Goal: Information Seeking & Learning: Learn about a topic

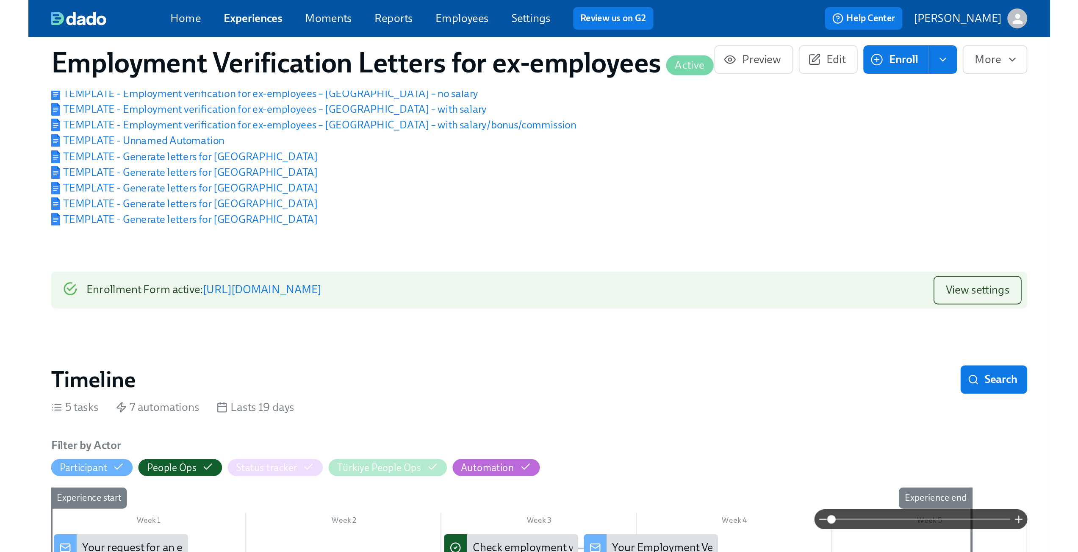
scroll to position [225, 0]
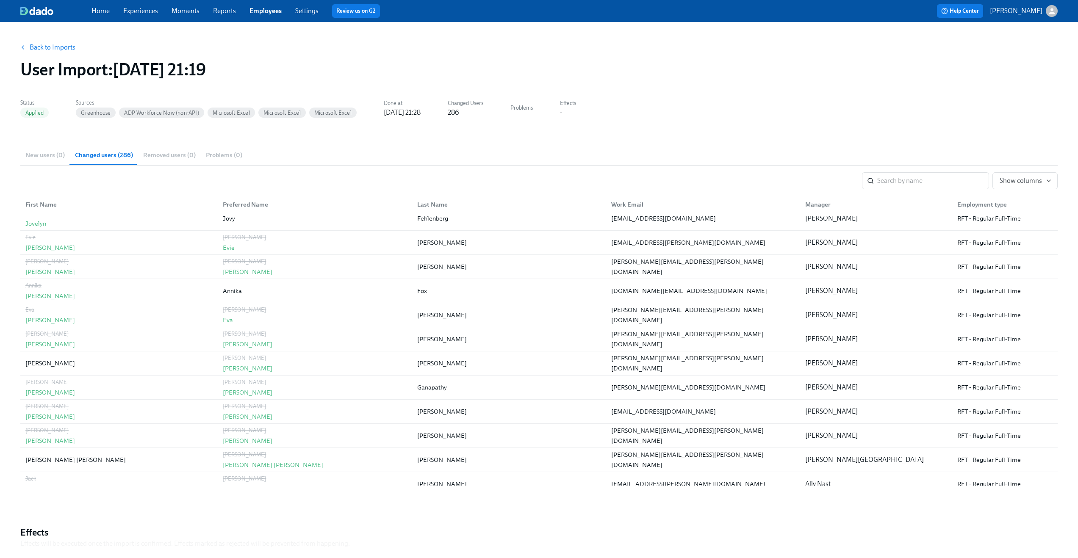
scroll to position [1413, 0]
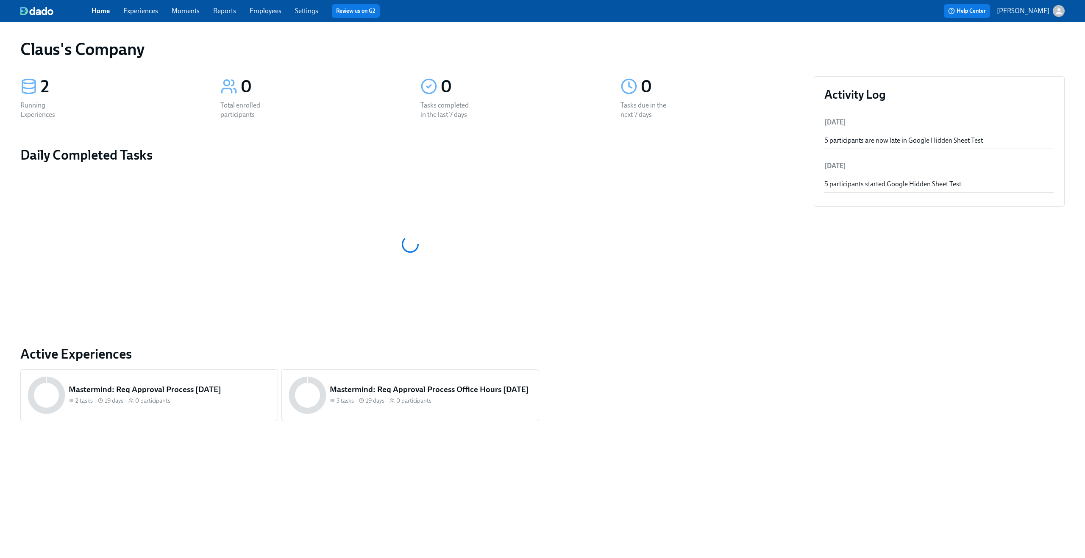
click at [1054, 17] on div "button" at bounding box center [1058, 11] width 12 height 12
click at [1040, 53] on span "Switch organization..." at bounding box center [1018, 49] width 80 height 9
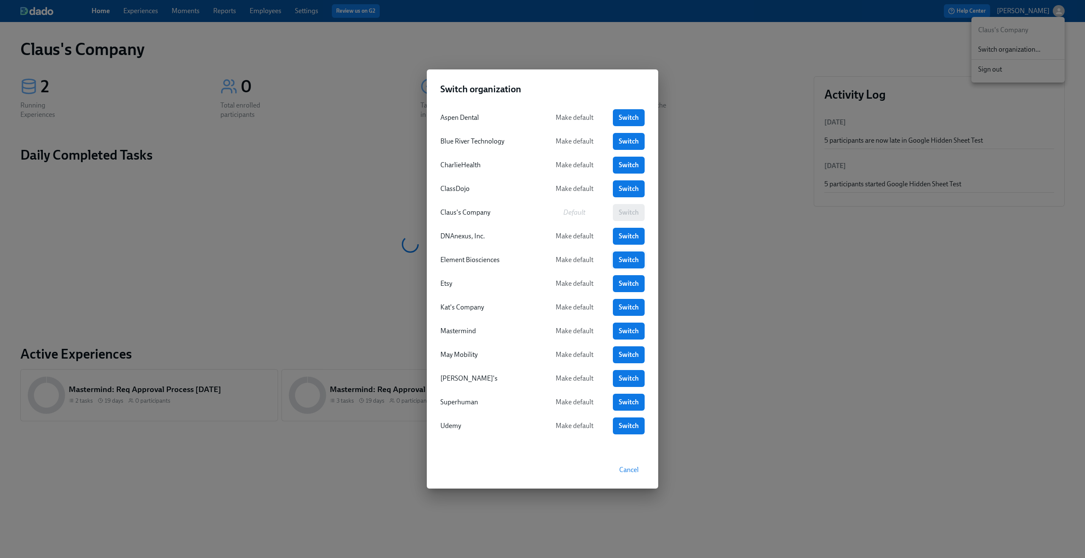
click at [627, 257] on span "Switch" at bounding box center [629, 260] width 20 height 8
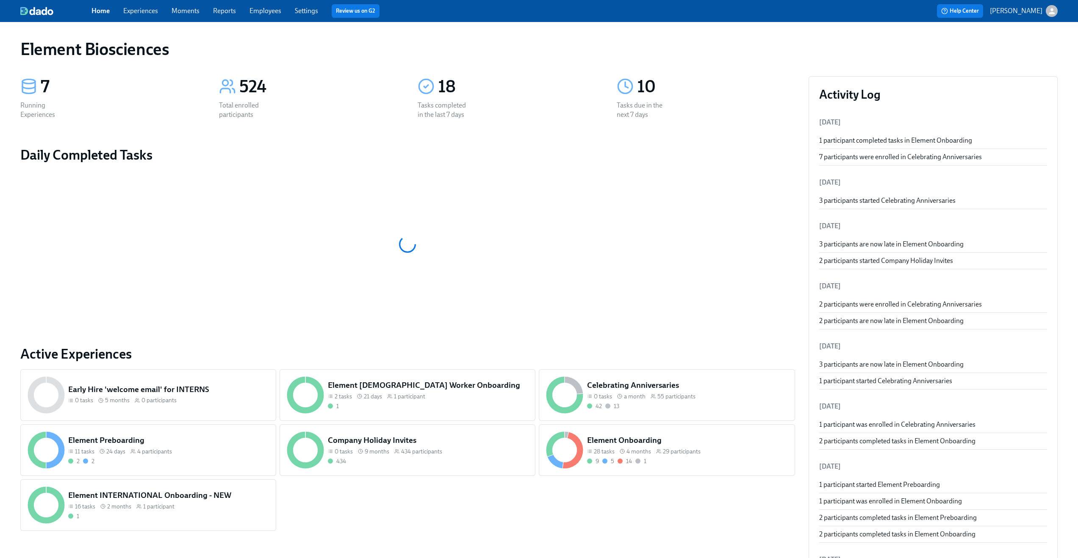
click at [275, 10] on link "Employees" at bounding box center [266, 11] width 32 height 8
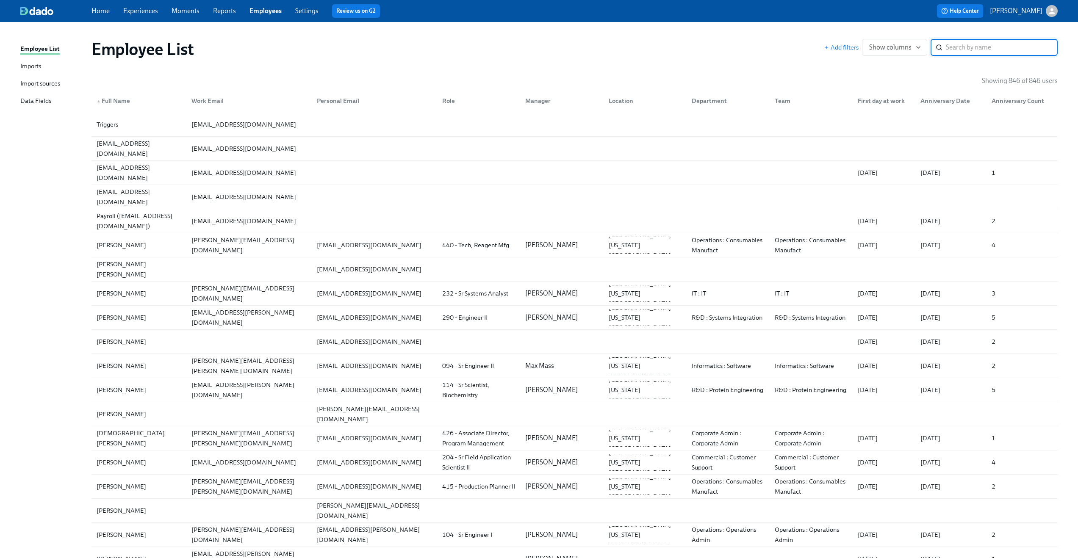
click at [46, 82] on div "Import sources" at bounding box center [40, 84] width 40 height 11
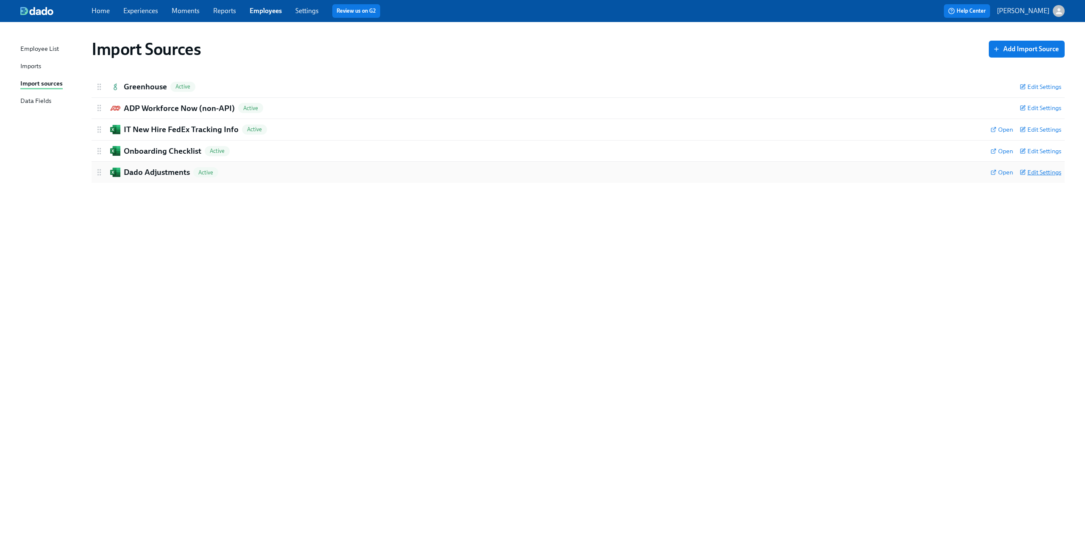
click at [1046, 170] on span "Edit Settings" at bounding box center [1040, 172] width 42 height 8
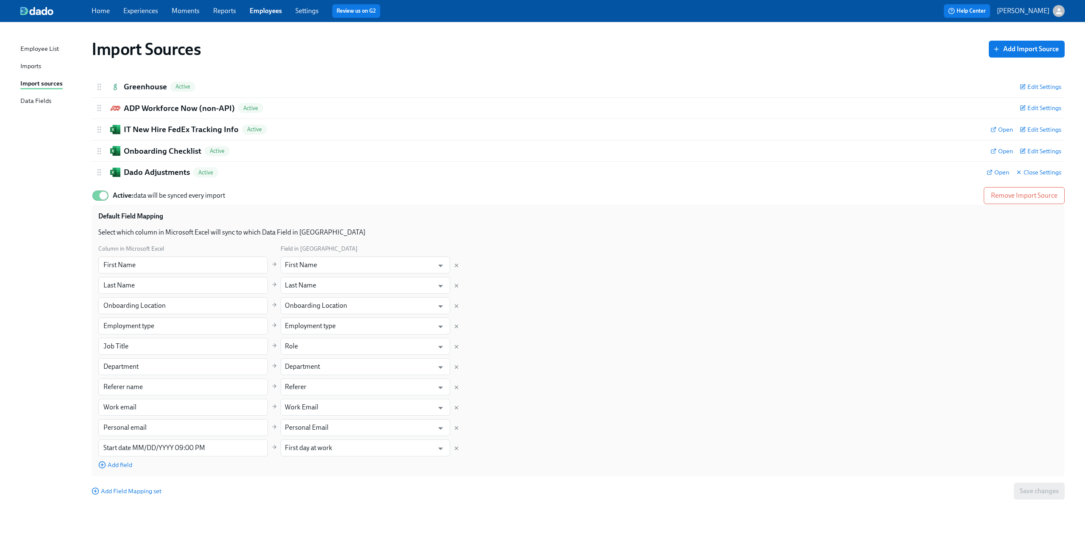
click at [535, 225] on div "Default Field Mapping" at bounding box center [577, 220] width 959 height 16
click at [1041, 152] on span "Edit Settings" at bounding box center [1040, 151] width 42 height 8
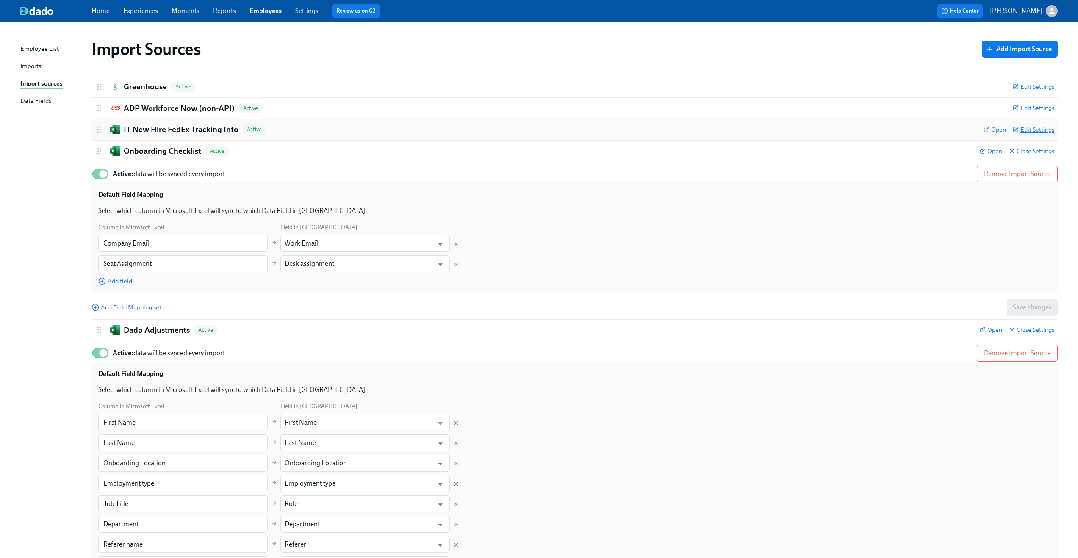
click at [1041, 131] on span "Edit Settings" at bounding box center [1034, 129] width 42 height 8
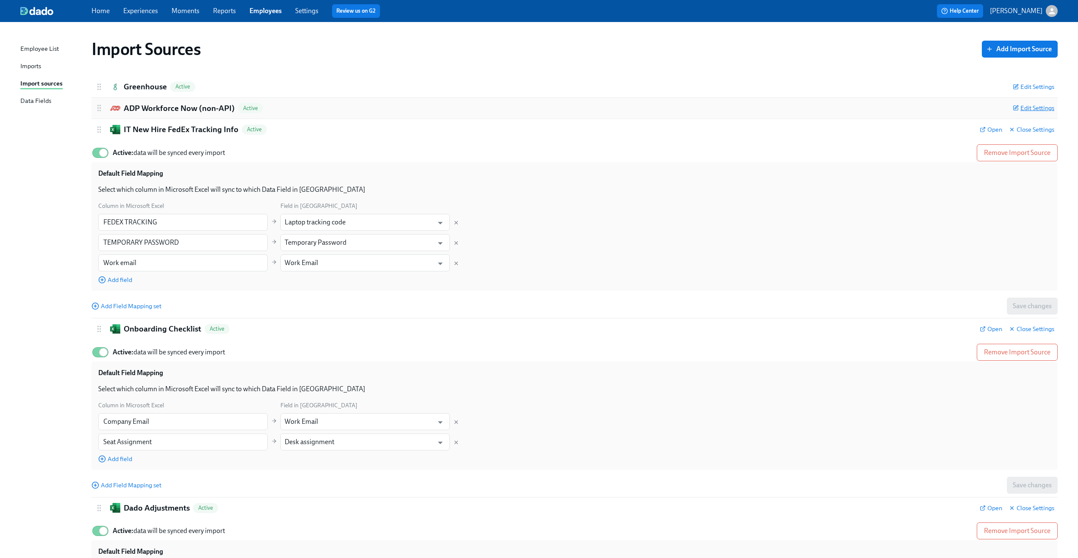
click at [1030, 108] on span "Edit Settings" at bounding box center [1034, 108] width 42 height 8
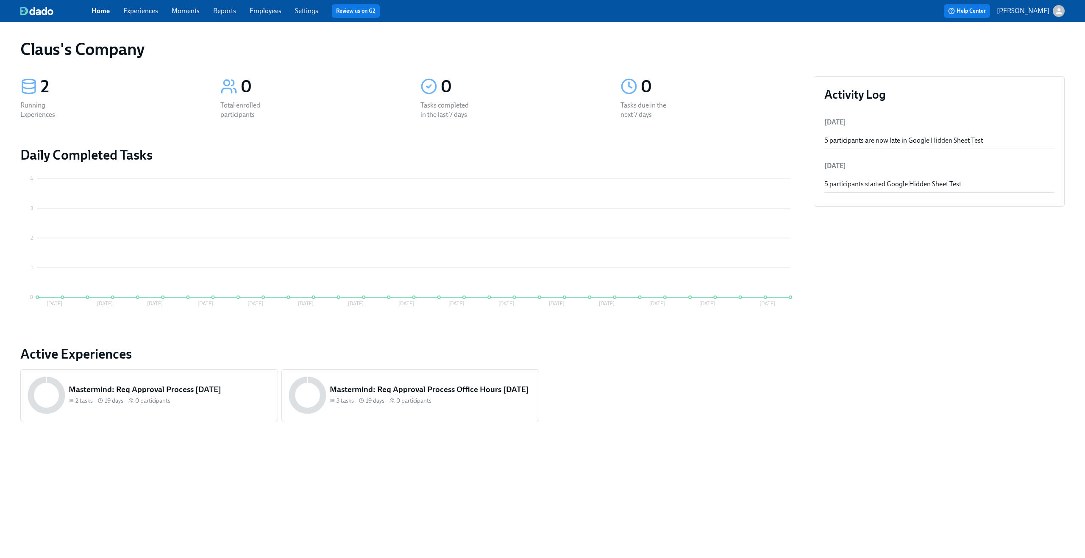
click at [1048, 12] on p "[PERSON_NAME]" at bounding box center [1022, 10] width 53 height 9
click at [1023, 50] on span "Switch organization..." at bounding box center [1018, 49] width 80 height 9
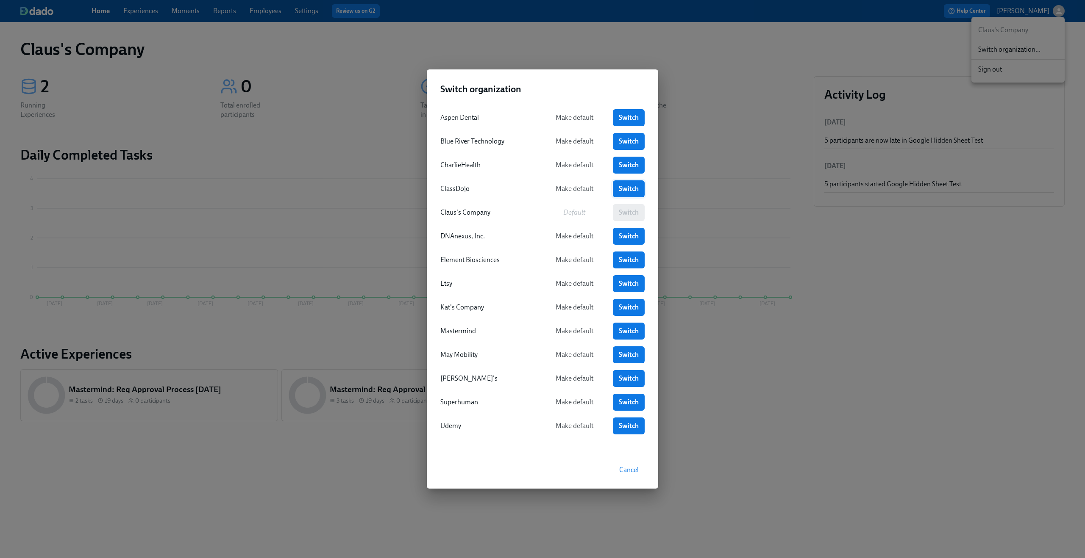
click at [629, 188] on span "Switch" at bounding box center [629, 189] width 20 height 8
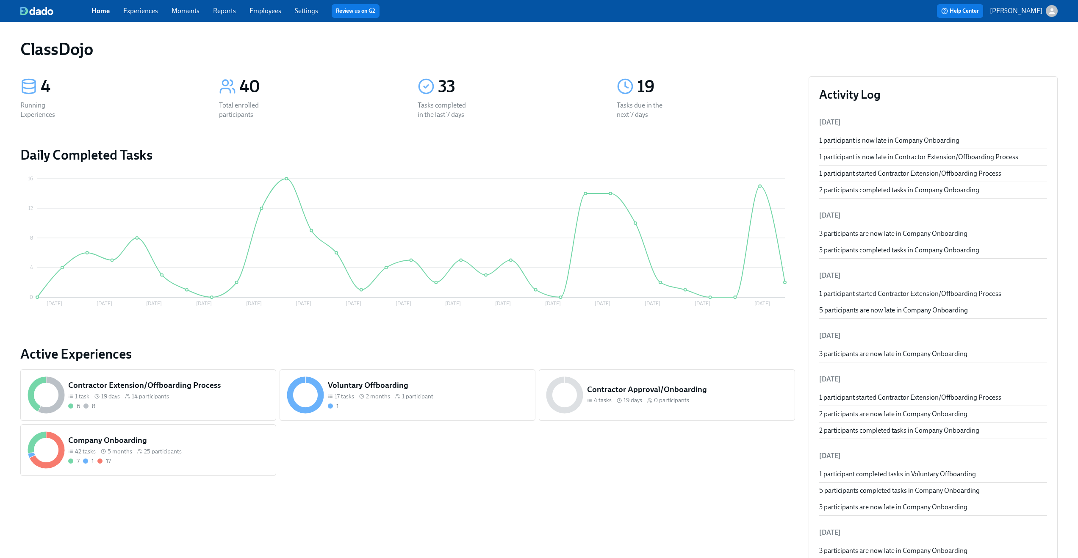
click at [146, 13] on link "Experiences" at bounding box center [140, 11] width 35 height 8
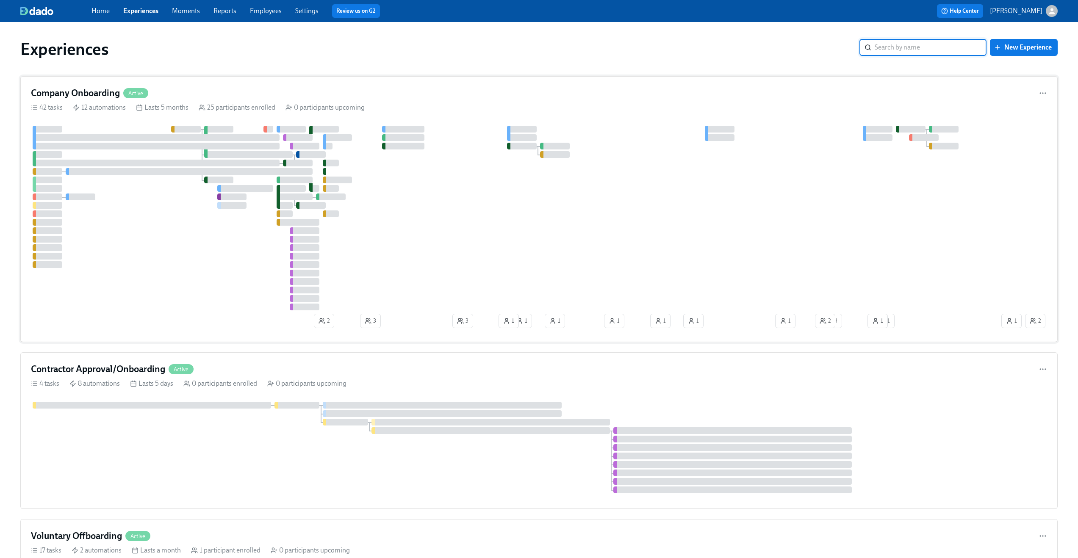
click at [546, 99] on div "Company Onboarding Active" at bounding box center [539, 93] width 1016 height 13
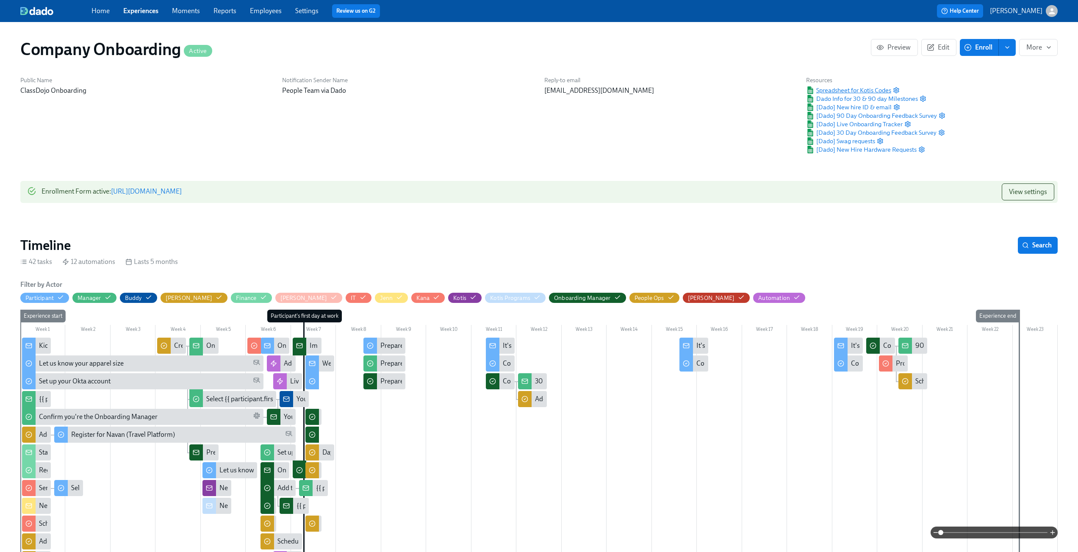
scroll to position [0, 13370]
click at [852, 89] on span "Spreadsheet for Kotis Codes" at bounding box center [848, 90] width 85 height 8
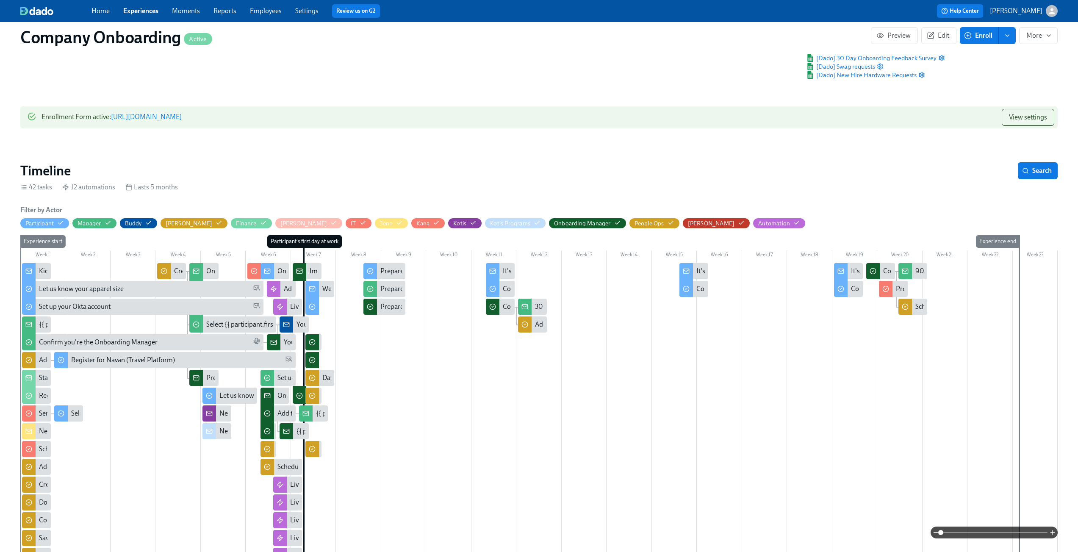
scroll to position [76, 0]
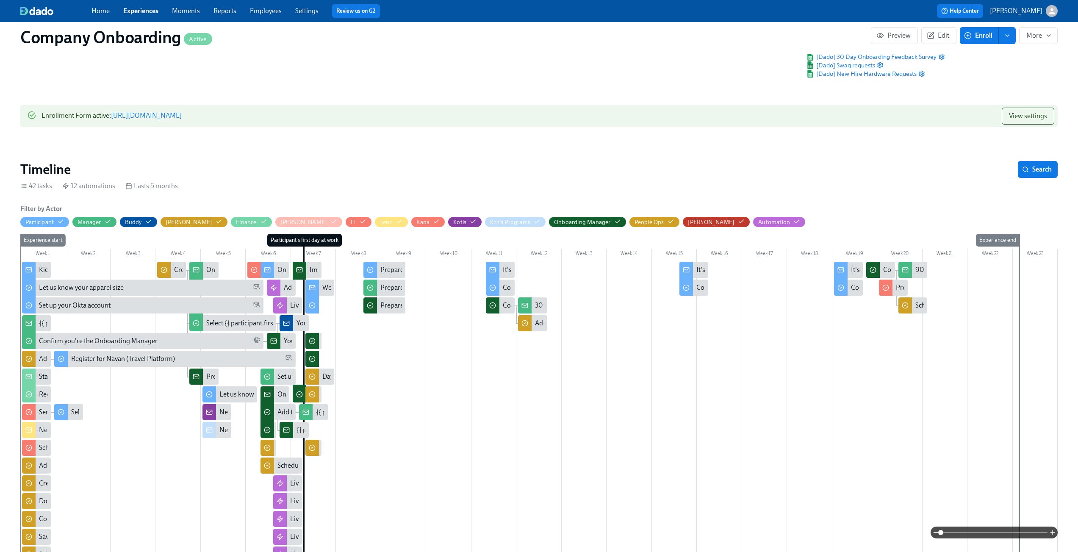
click at [990, 530] on span at bounding box center [994, 533] width 107 height 12
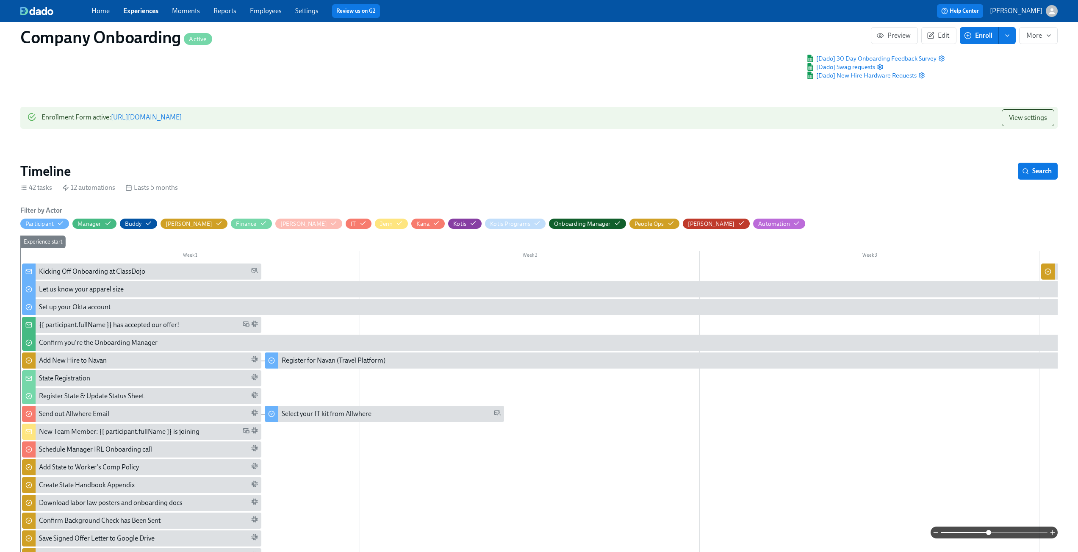
scroll to position [0, 0]
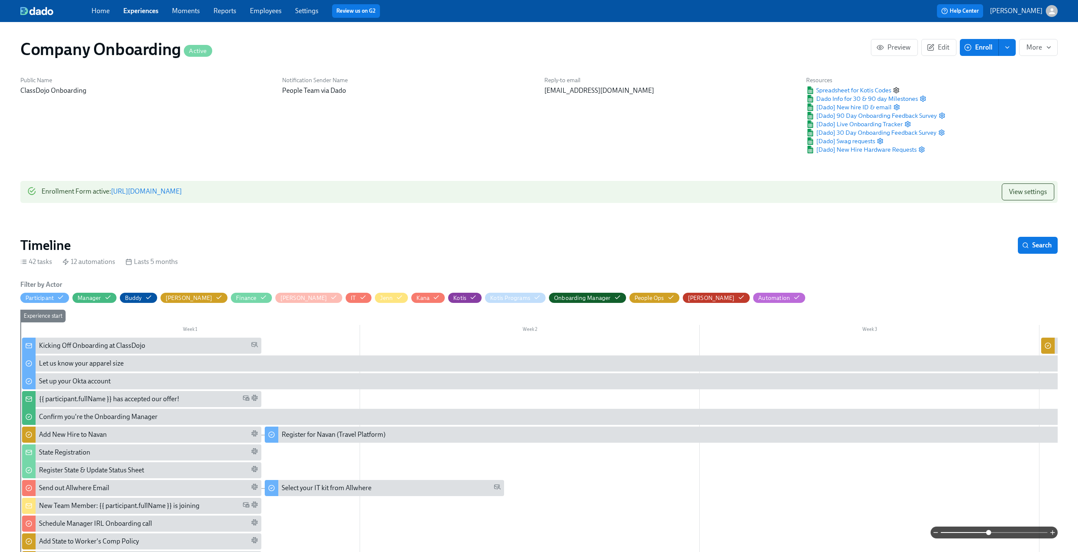
click at [896, 89] on icon "button" at bounding box center [896, 90] width 7 height 7
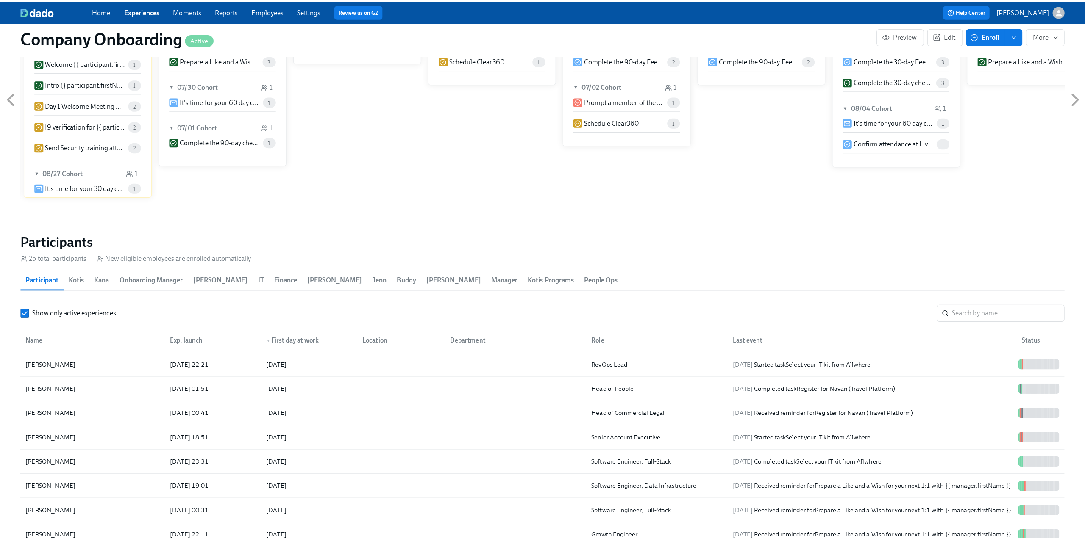
scroll to position [839, 0]
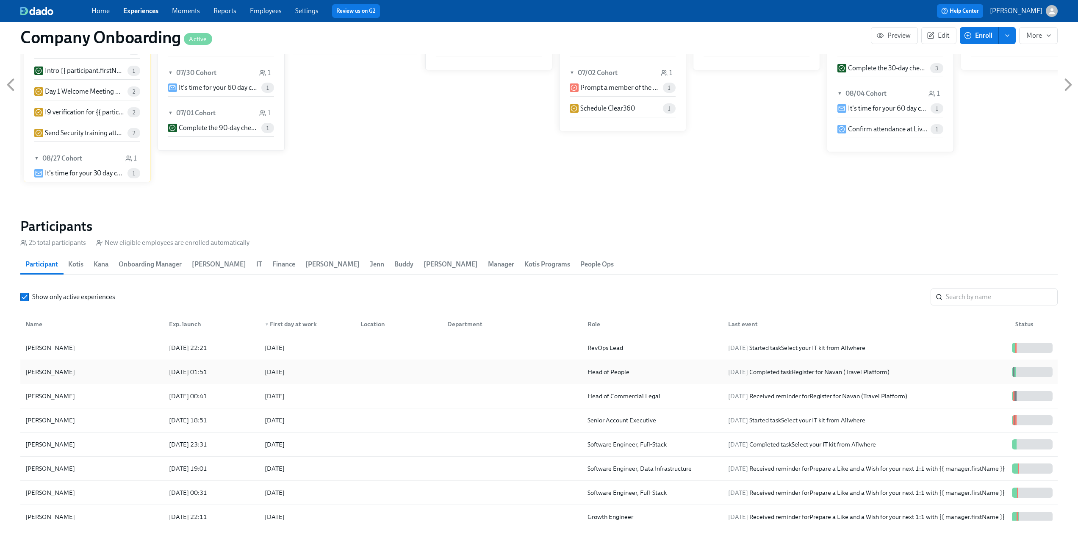
click at [131, 373] on div "Lisa Zieger" at bounding box center [92, 372] width 140 height 17
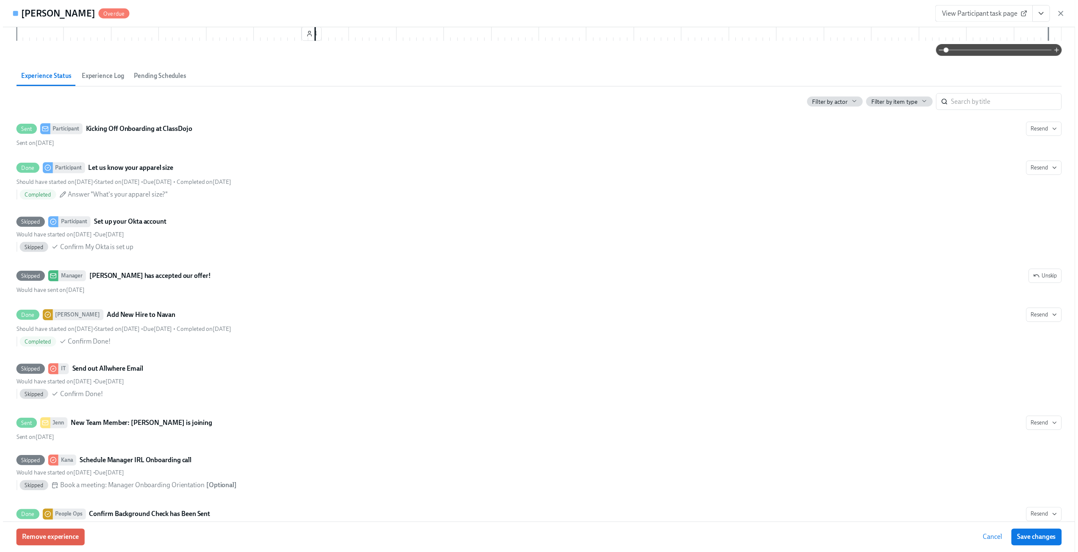
scroll to position [351, 0]
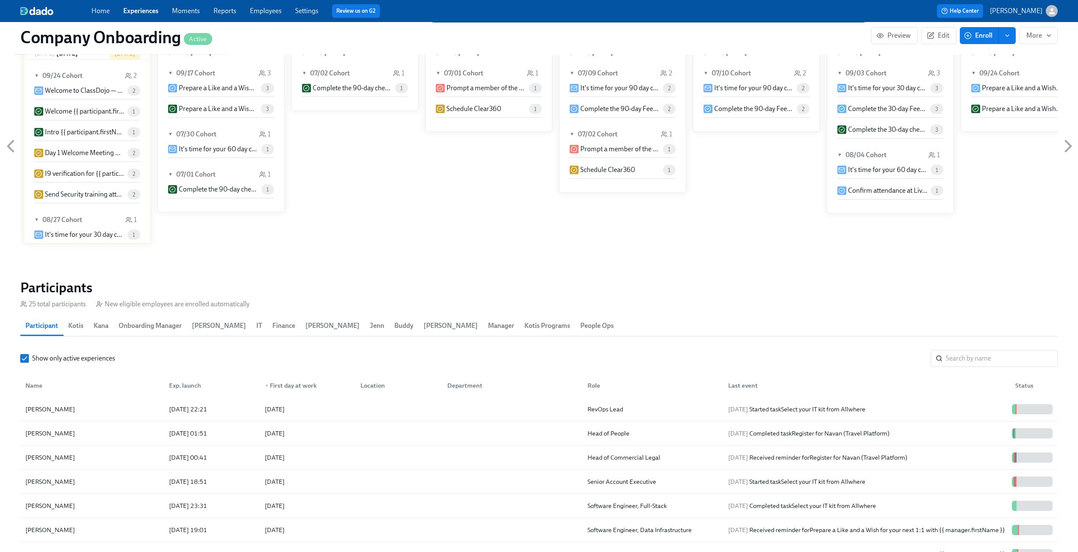
scroll to position [782, 0]
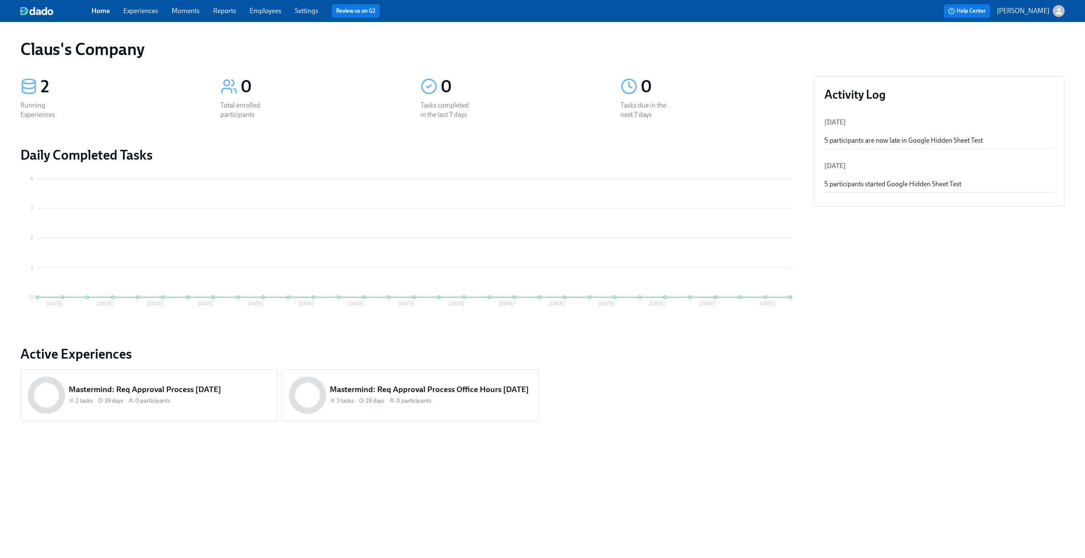
click at [149, 18] on div "Home Experiences Moments Reports Employees Settings Review us on G2 Help Center…" at bounding box center [542, 11] width 1085 height 22
click at [152, 13] on link "Experiences" at bounding box center [140, 11] width 35 height 8
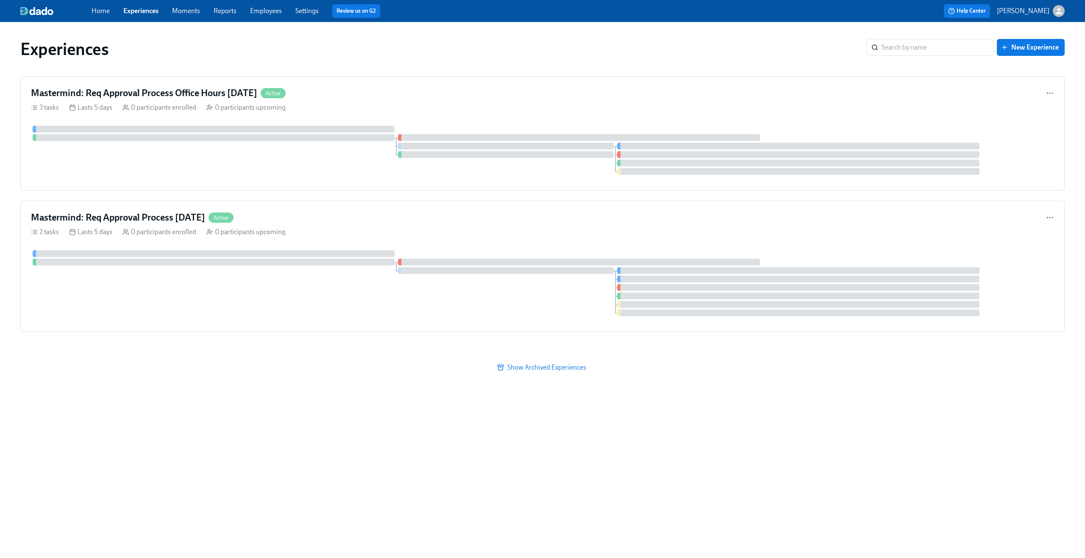
click at [1057, 14] on icon "button" at bounding box center [1058, 11] width 9 height 9
click at [1020, 47] on span "Switch organization..." at bounding box center [1018, 49] width 80 height 9
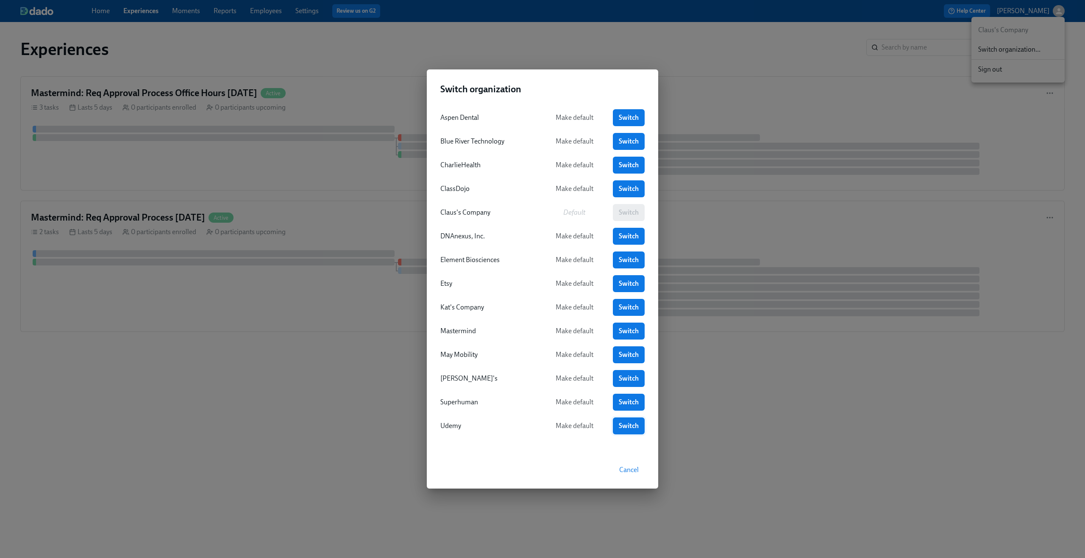
click at [621, 420] on link "Switch" at bounding box center [629, 426] width 32 height 17
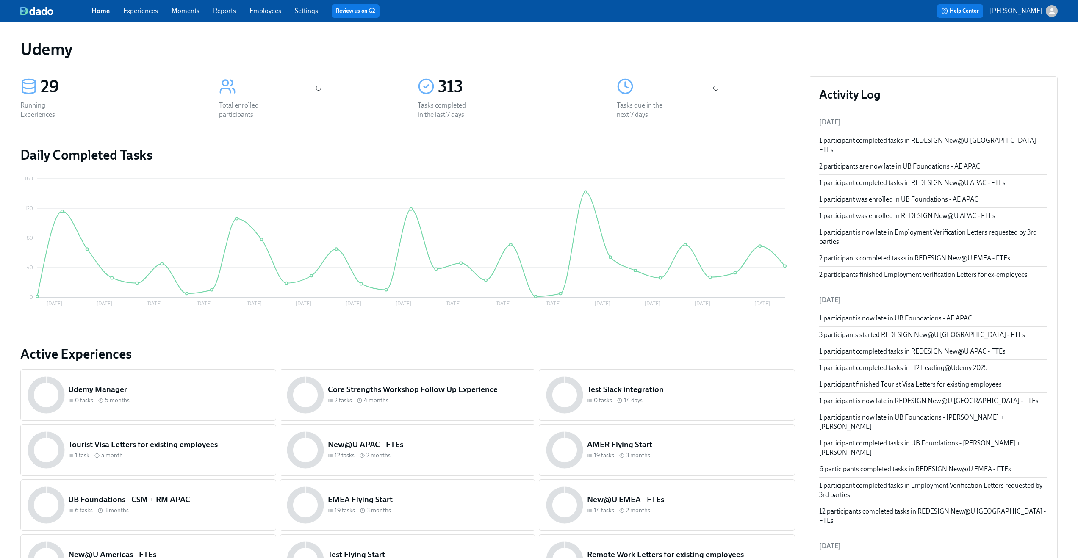
click at [140, 7] on link "Experiences" at bounding box center [140, 11] width 35 height 8
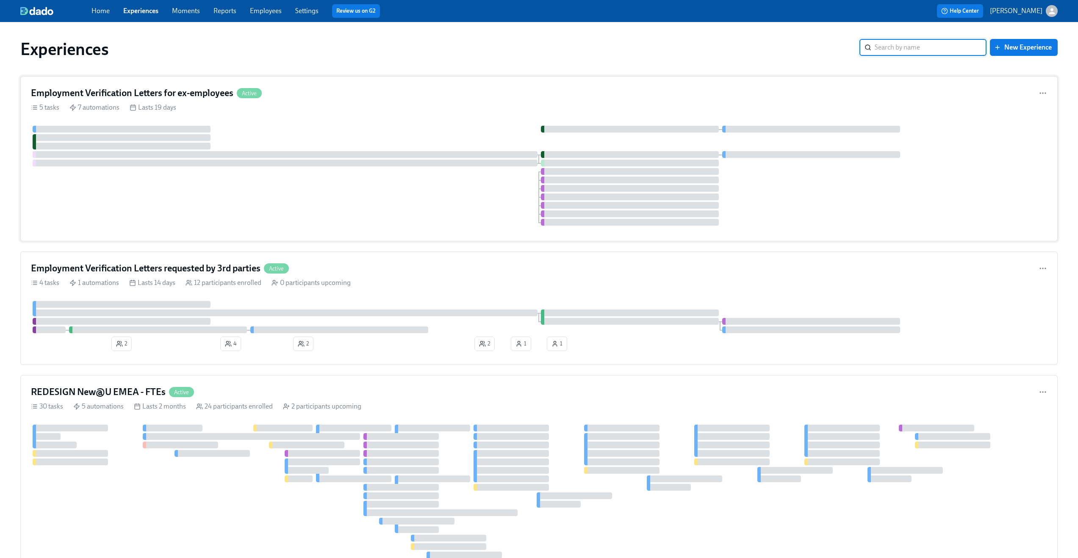
click at [358, 95] on div "Employment Verification Letters for ex-employees Active" at bounding box center [539, 93] width 1016 height 13
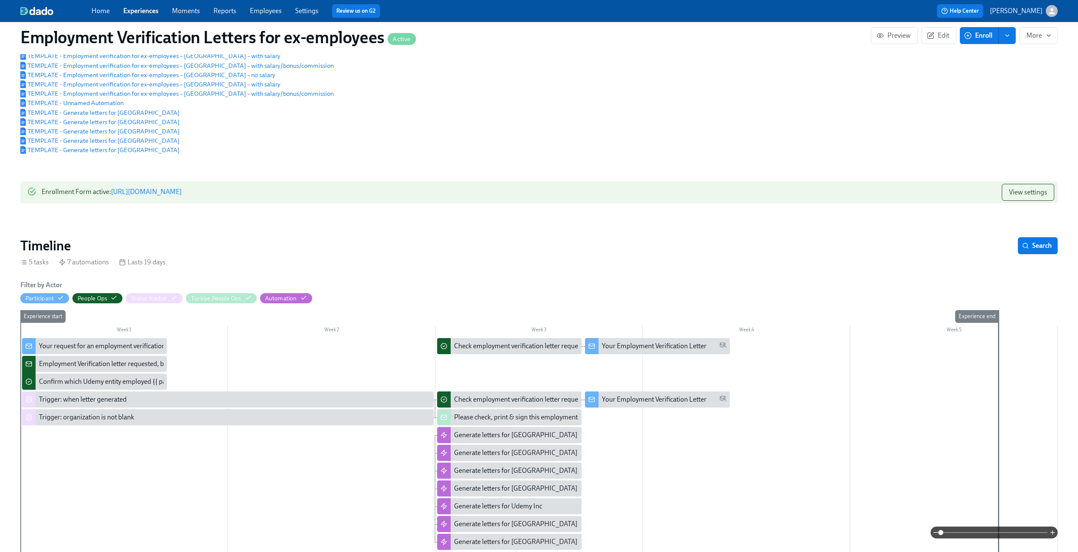
scroll to position [208, 0]
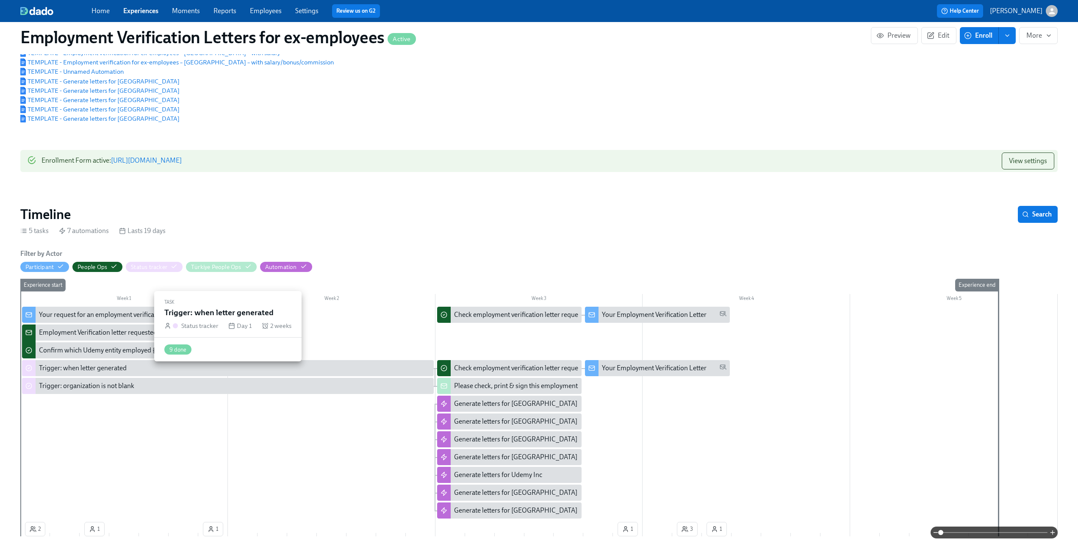
click at [83, 373] on div "Trigger: when letter generated" at bounding box center [83, 368] width 88 height 9
click at [47, 390] on div "Trigger: organization is not blank" at bounding box center [86, 385] width 95 height 9
click at [55, 504] on div at bounding box center [539, 414] width 1038 height 214
click at [114, 316] on div "Your request for an employment verification letter is being processed" at bounding box center [138, 314] width 198 height 9
click at [64, 337] on div "Employment Verification letter requested, but [PERSON_NAME] has no data: {{ par…" at bounding box center [186, 332] width 295 height 9
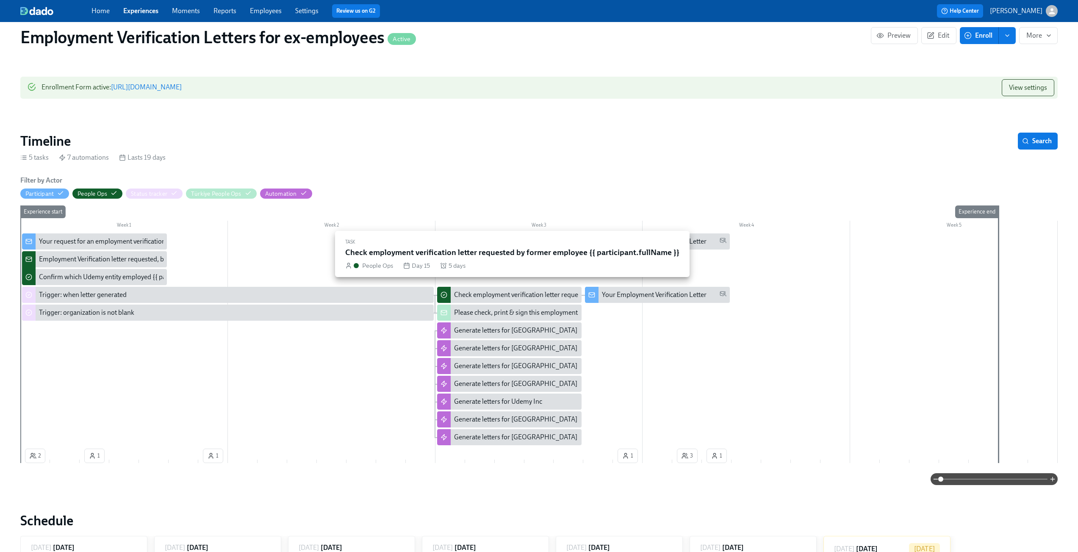
scroll to position [283, 0]
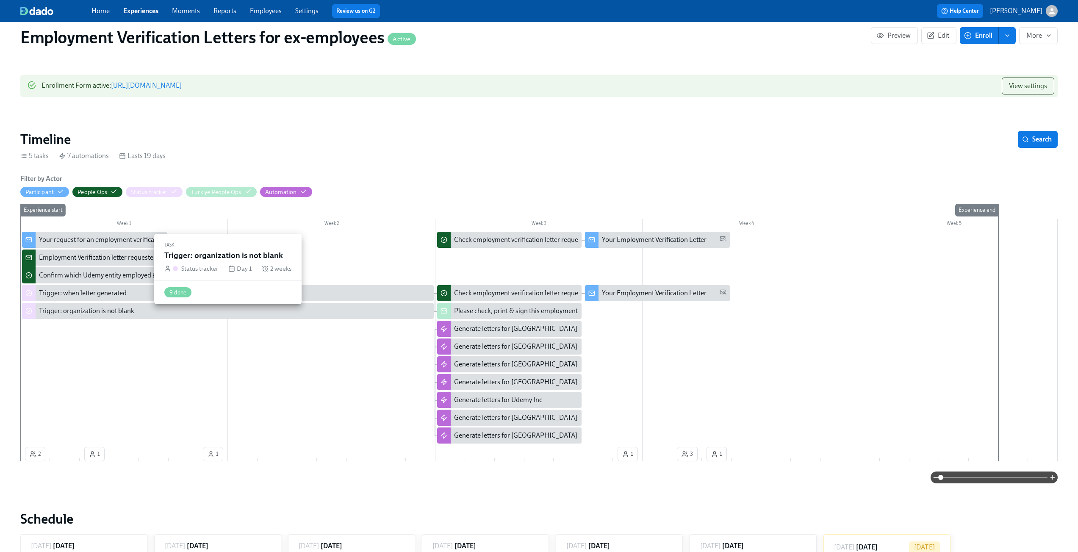
click at [72, 316] on div "Trigger: organization is not blank" at bounding box center [86, 310] width 95 height 9
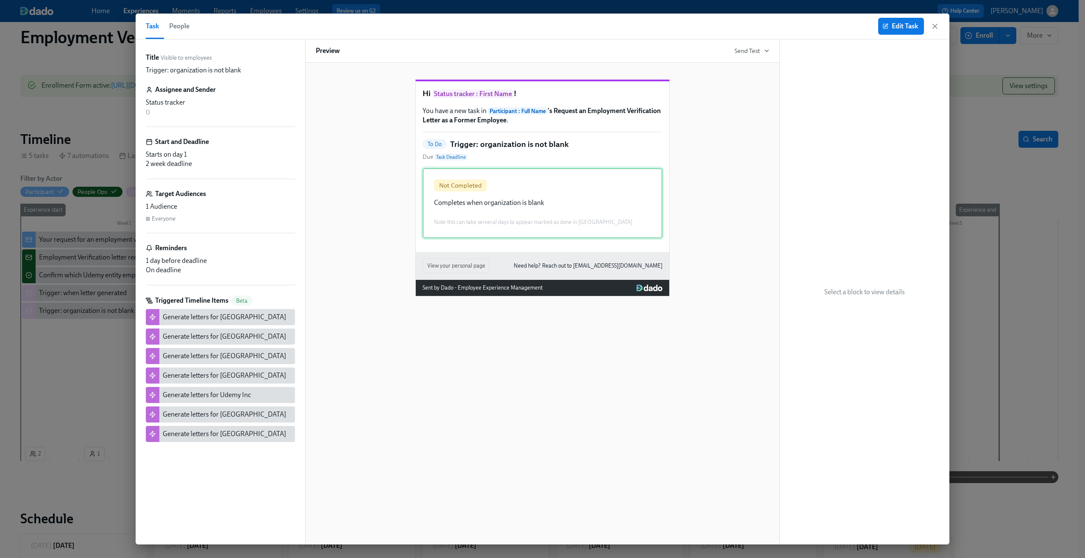
click at [580, 205] on div "Not Completed Completes when organization is blank Note this can take serveral …" at bounding box center [542, 203] width 240 height 70
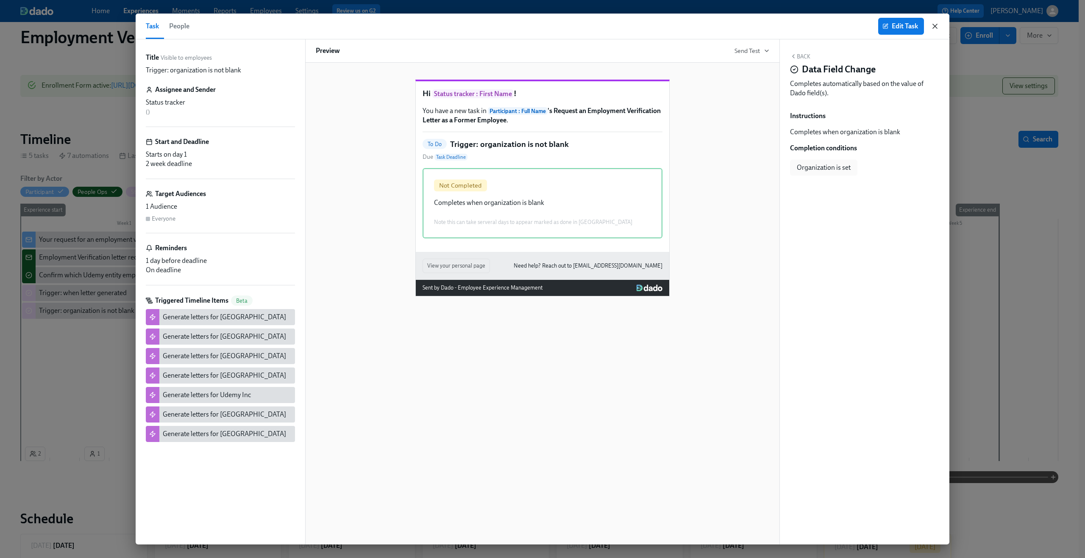
click at [933, 27] on icon "button" at bounding box center [934, 26] width 8 height 8
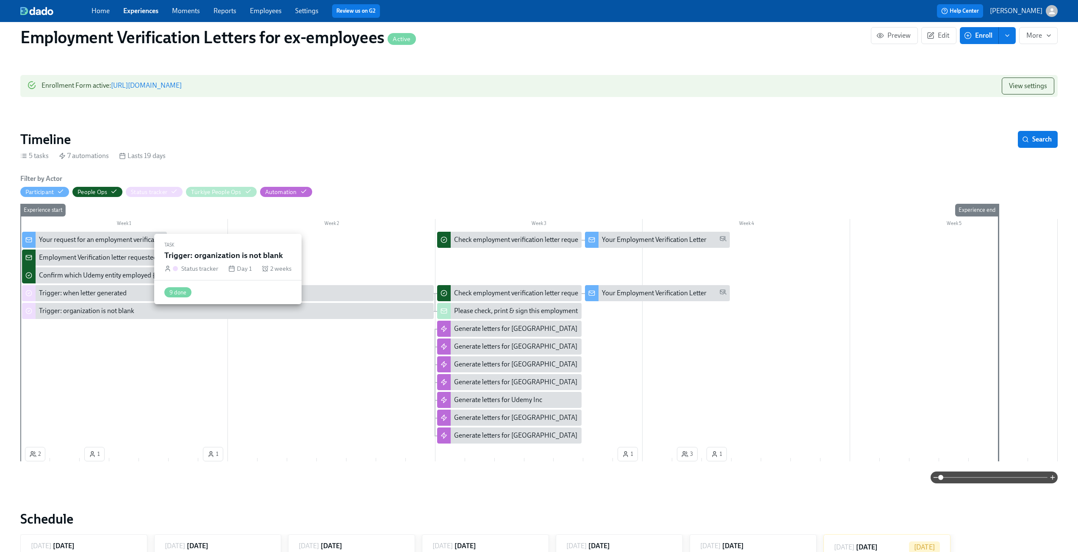
click at [62, 316] on div "Trigger: organization is not blank" at bounding box center [86, 310] width 95 height 9
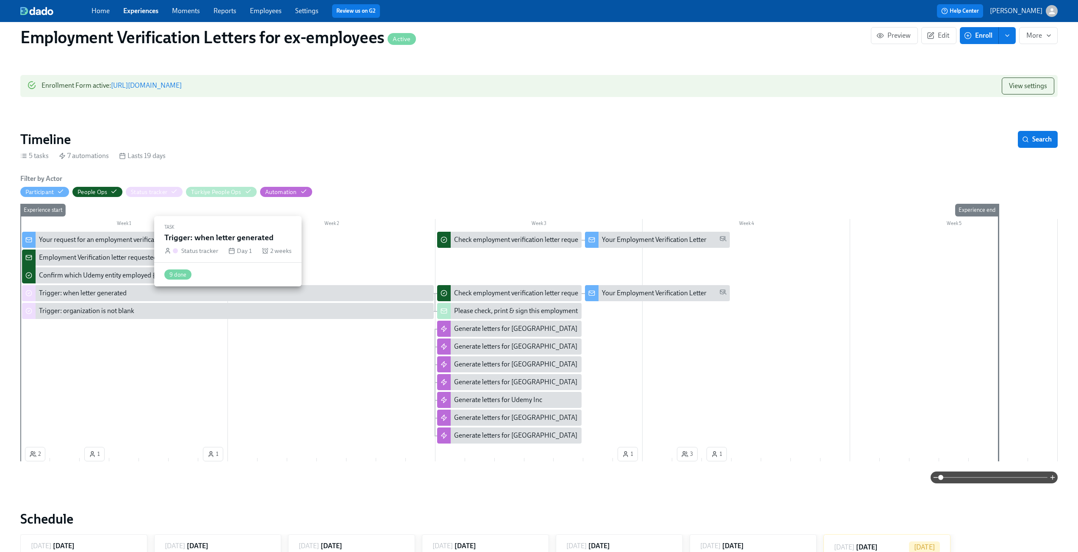
click at [135, 296] on div "Trigger: when letter generated" at bounding box center [234, 293] width 391 height 9
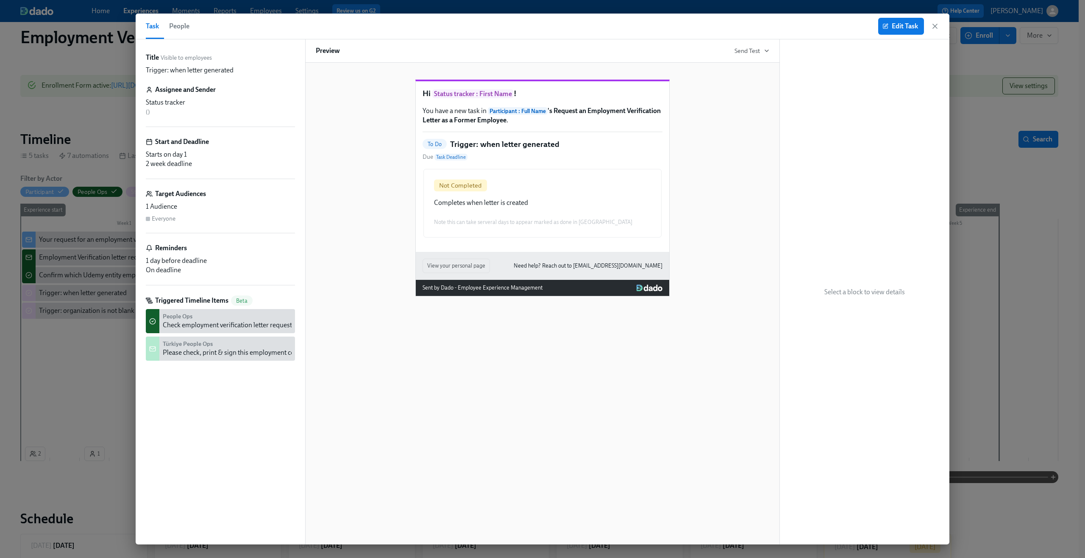
click at [938, 21] on div "Edit Task" at bounding box center [908, 26] width 61 height 17
click at [936, 22] on icon "button" at bounding box center [934, 26] width 8 height 8
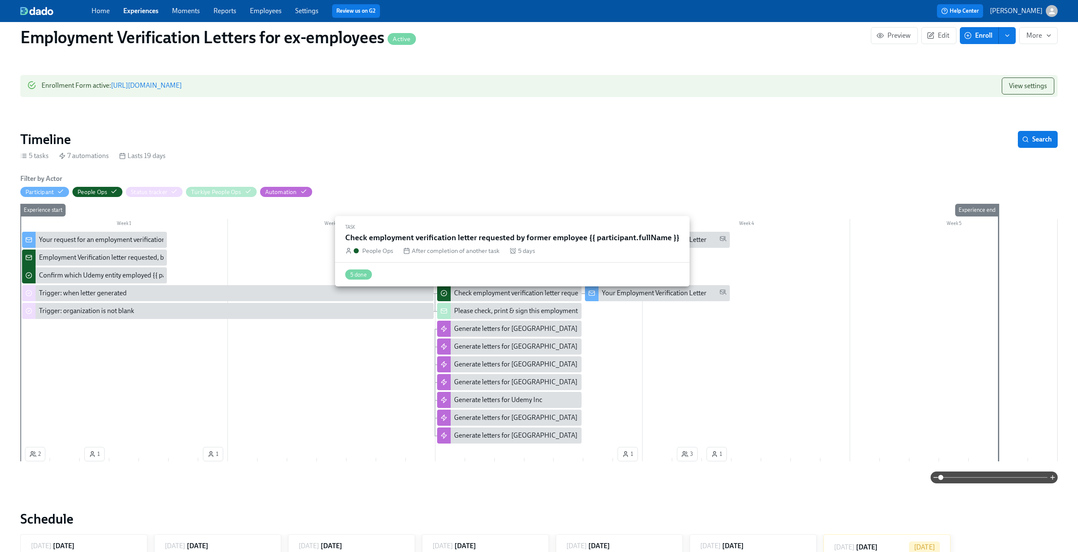
click at [505, 298] on div "Check employment verification letter requested by former employee {{ participan…" at bounding box center [589, 293] width 270 height 9
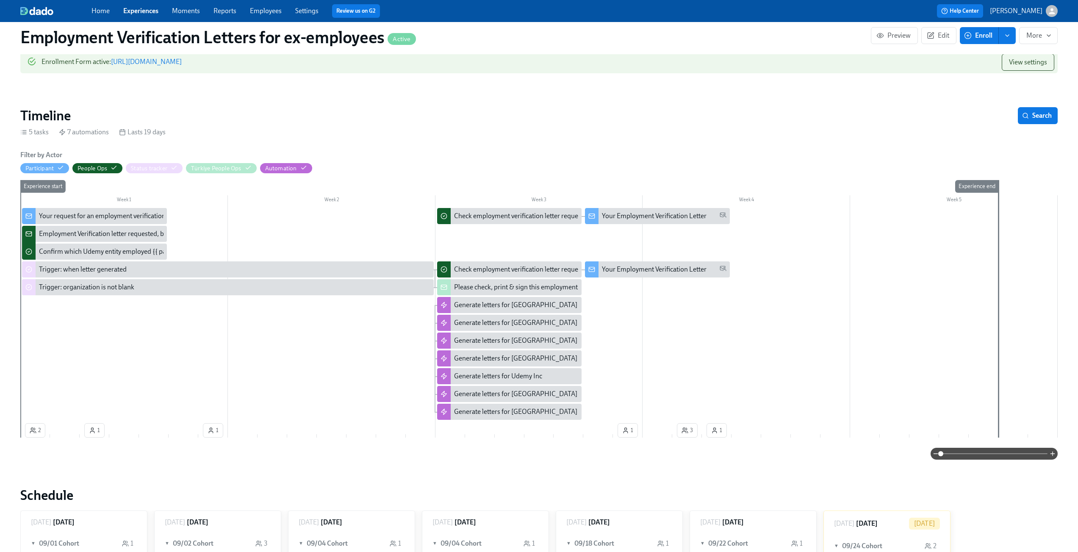
scroll to position [309, 0]
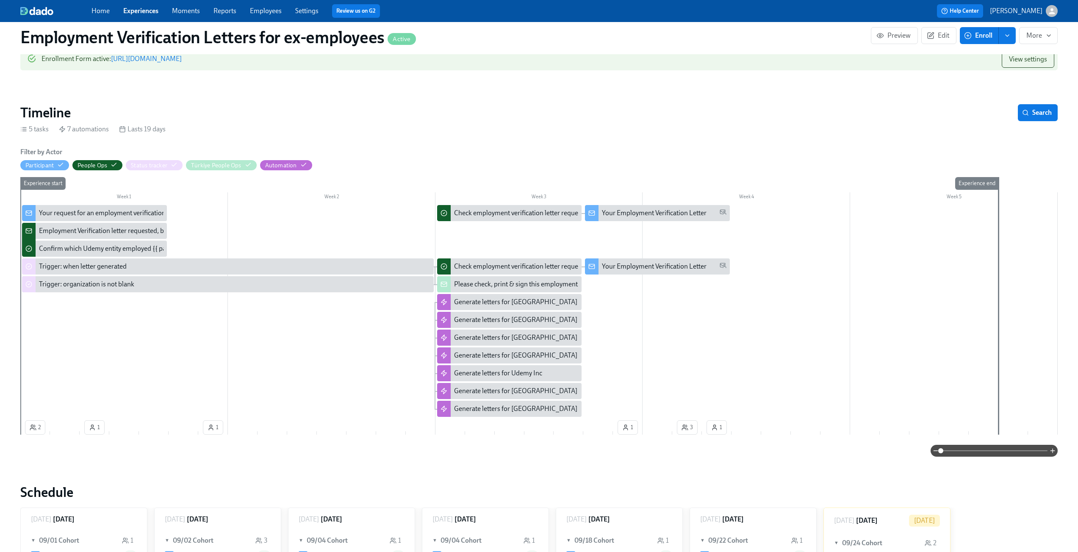
click at [82, 217] on div "Your request for an employment verification letter is being processed" at bounding box center [138, 212] width 198 height 9
click at [56, 235] on div "Employment Verification letter requested, but [PERSON_NAME] has no data: {{ par…" at bounding box center [186, 230] width 295 height 9
click at [48, 271] on div "Trigger: when letter generated" at bounding box center [83, 266] width 88 height 9
click at [101, 289] on div "Trigger: organization is not blank" at bounding box center [86, 284] width 95 height 9
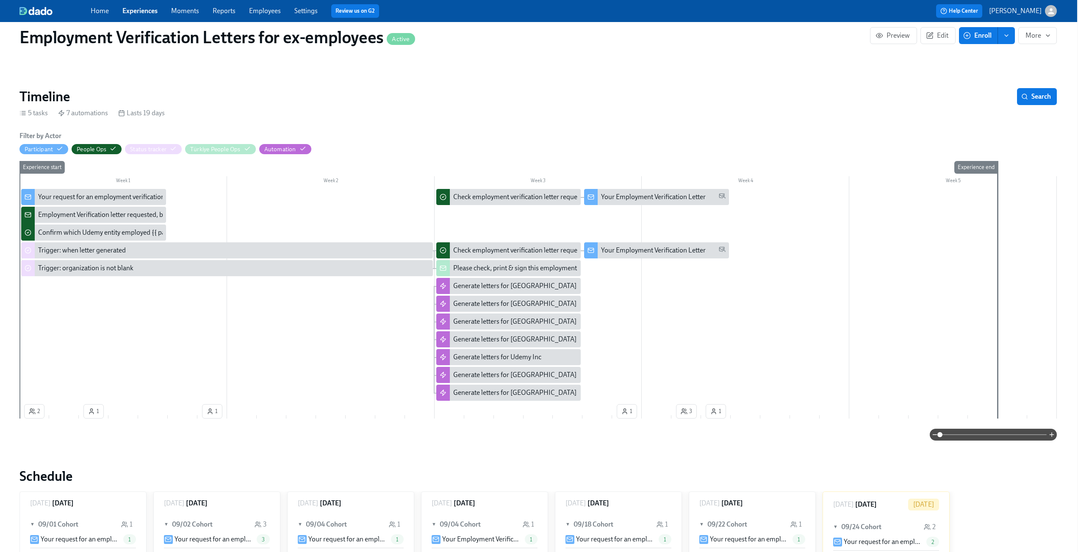
scroll to position [325, 0]
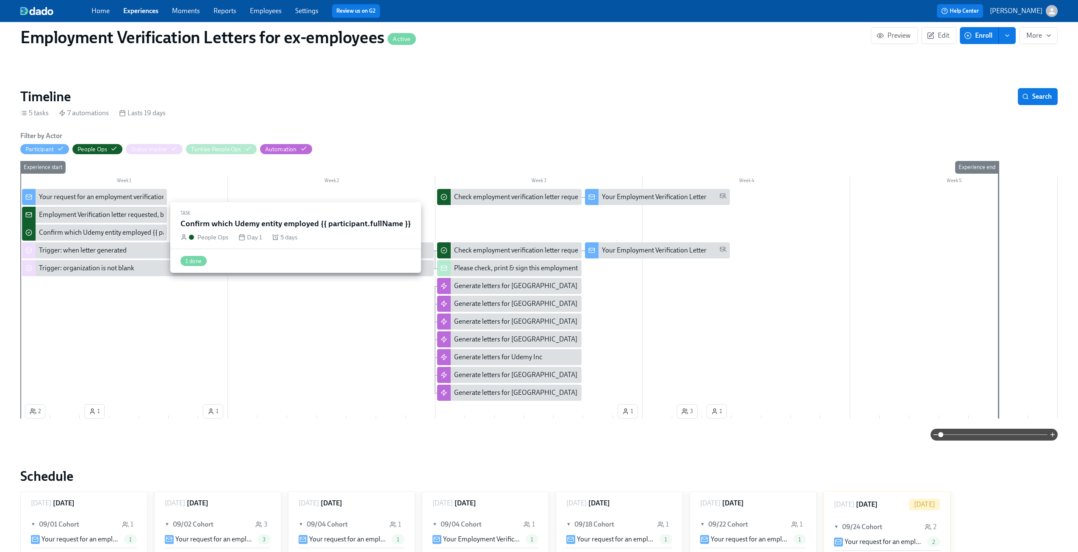
click at [100, 232] on div "Confirm which Udemy entity employed {{ participant.fullName }}" at bounding box center [94, 233] width 145 height 16
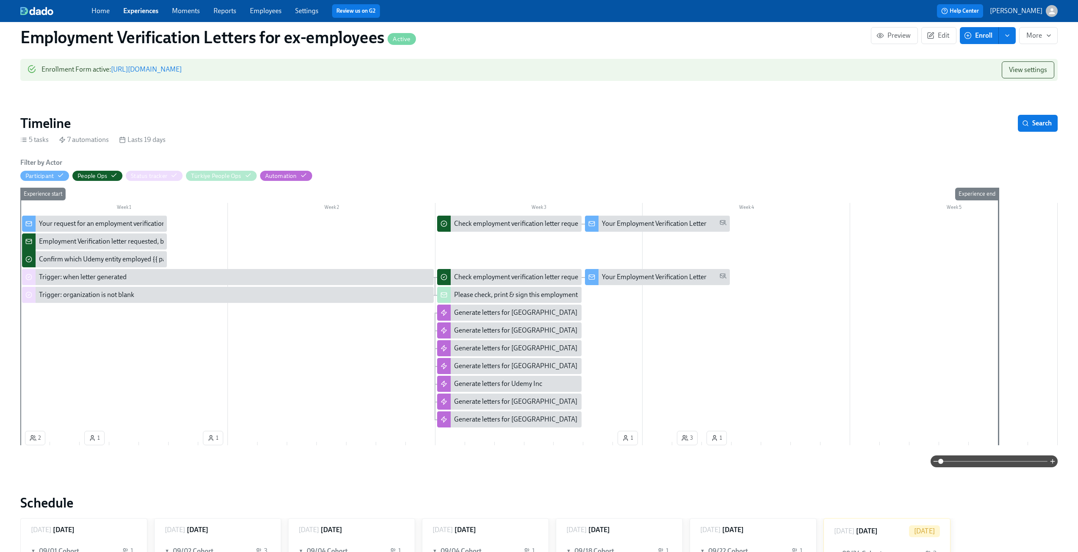
scroll to position [300, 0]
click at [434, 152] on section "Timeline Search 5 tasks 7 automations Lasts 19 days Filter by Actor Participant…" at bounding box center [539, 290] width 1038 height 352
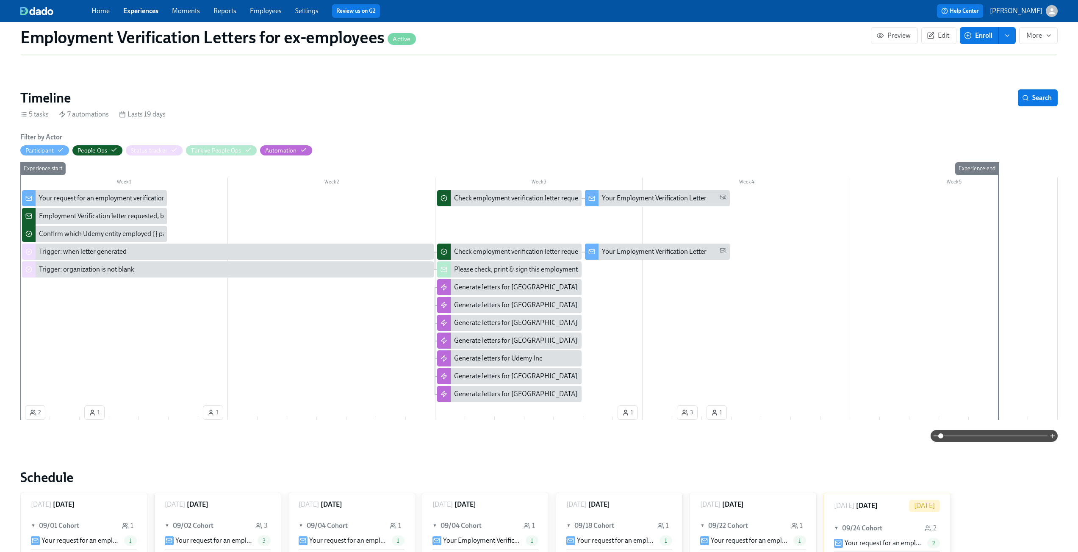
scroll to position [324, 0]
click at [94, 272] on div "Trigger: organization is not blank" at bounding box center [86, 269] width 95 height 9
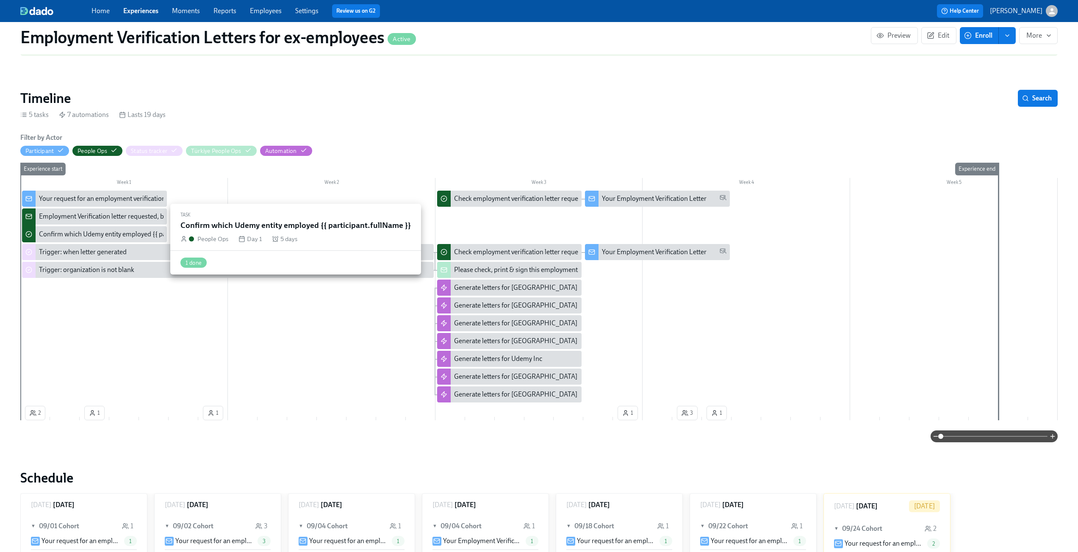
click at [96, 239] on div "Confirm which Udemy entity employed {{ participant.fullName }}" at bounding box center [132, 234] width 186 height 9
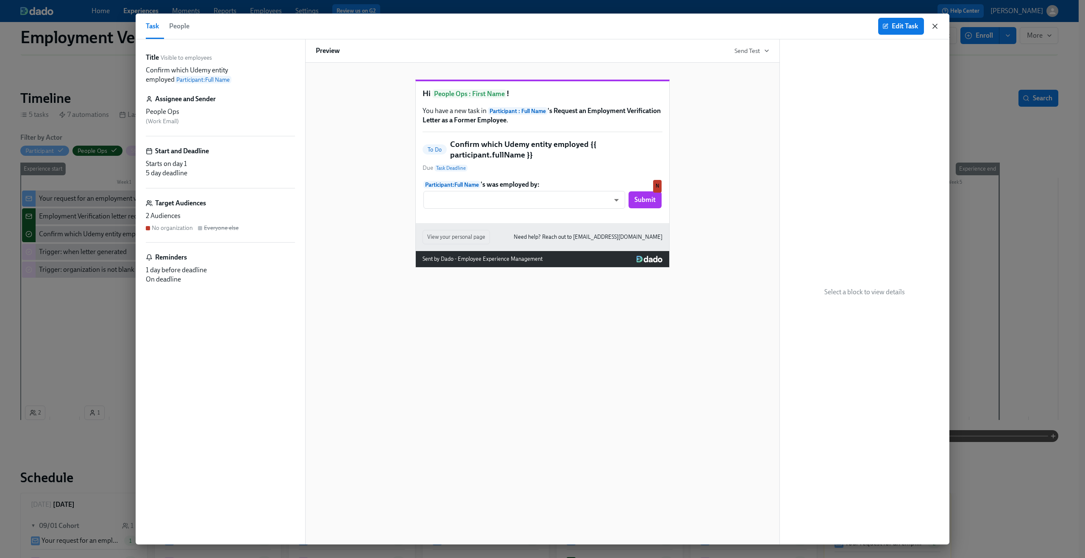
click at [933, 22] on icon "button" at bounding box center [934, 26] width 8 height 8
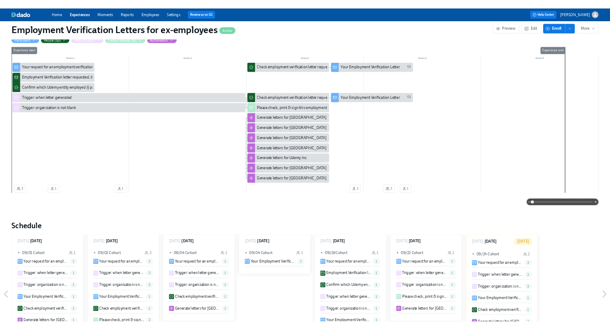
scroll to position [416, 0]
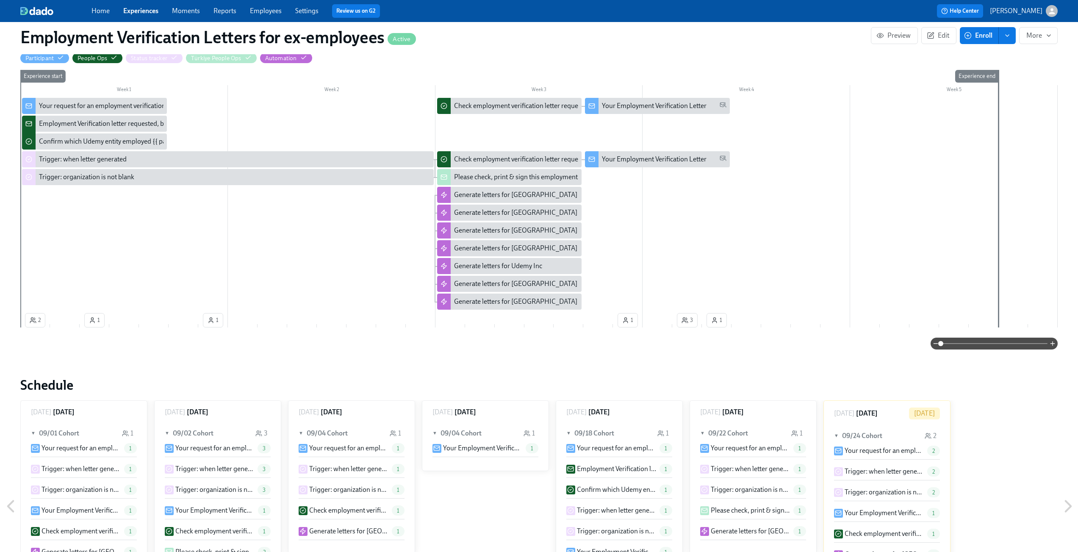
click at [913, 73] on div "Filter by Actor Participant People Ops Status tracker Türkiye People Ops Automa…" at bounding box center [539, 194] width 1038 height 309
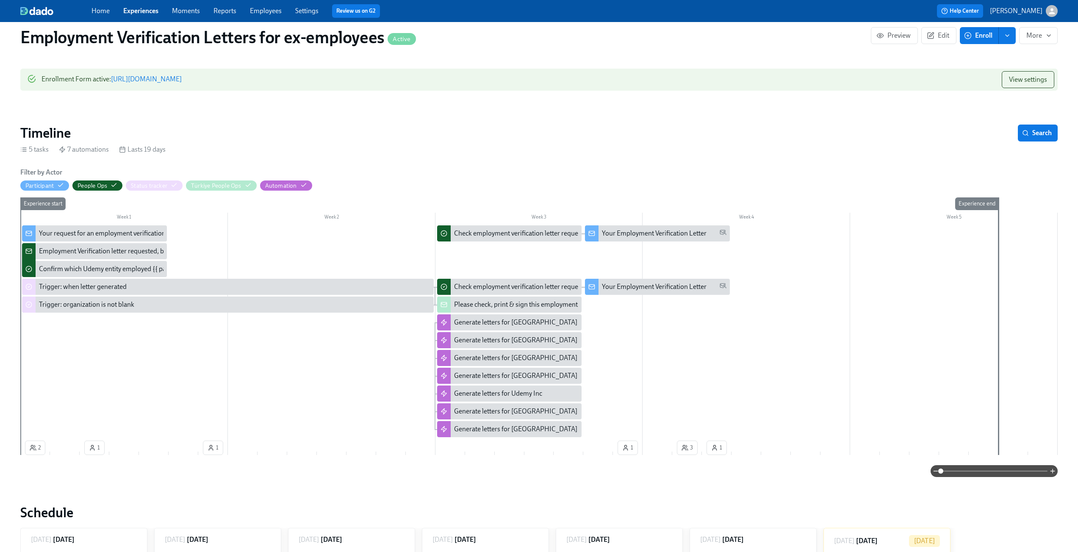
scroll to position [290, 0]
